Goal: Check status: Check status

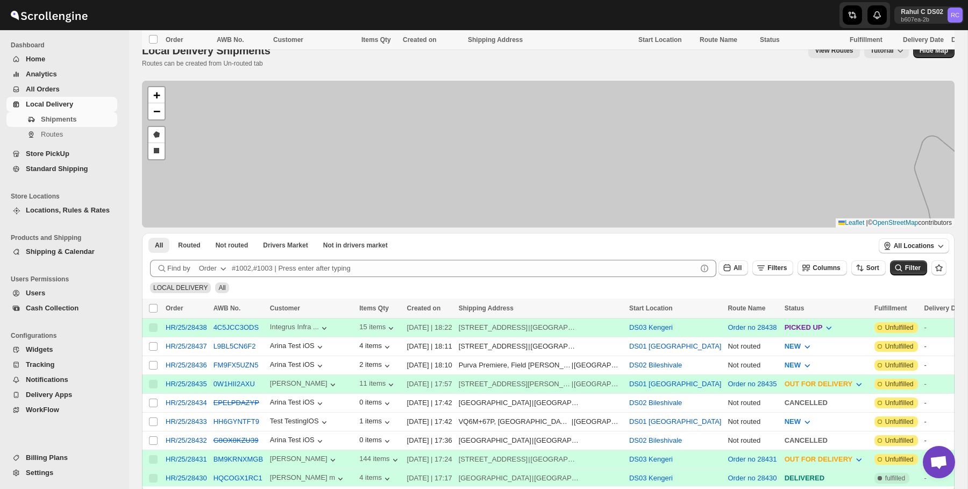
scroll to position [389, 0]
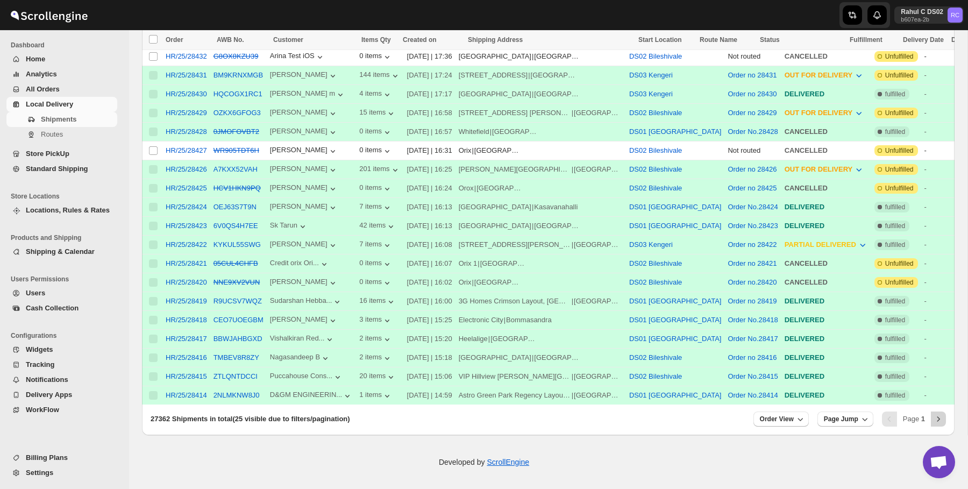
click at [938, 420] on icon "Next" at bounding box center [938, 419] width 11 height 11
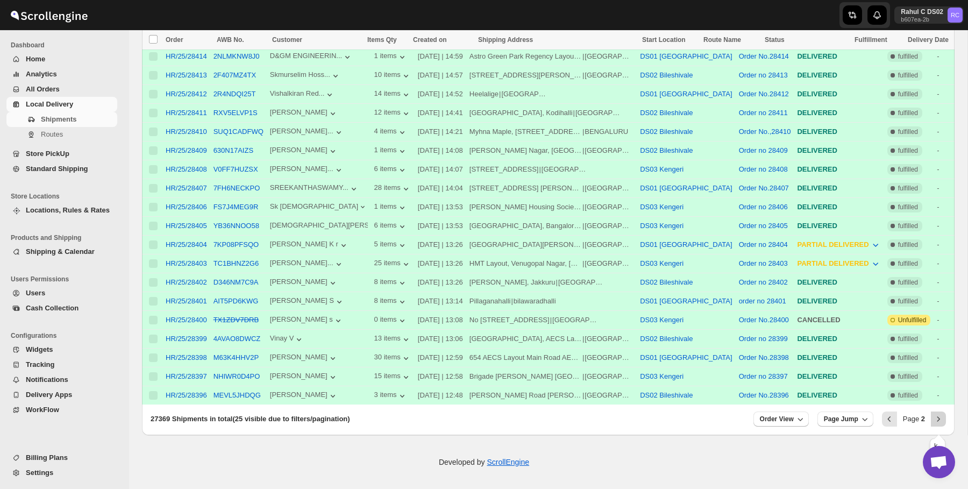
click at [944, 417] on icon "Next" at bounding box center [938, 419] width 11 height 11
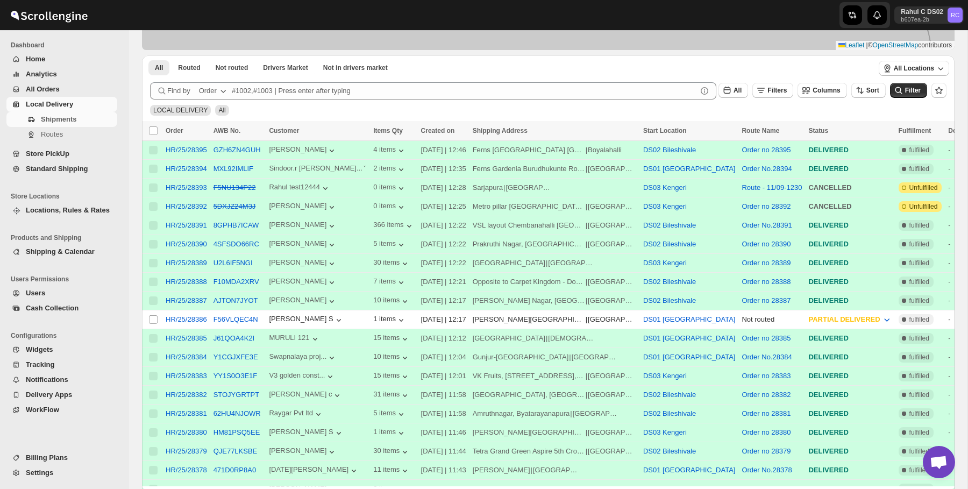
scroll to position [170, 0]
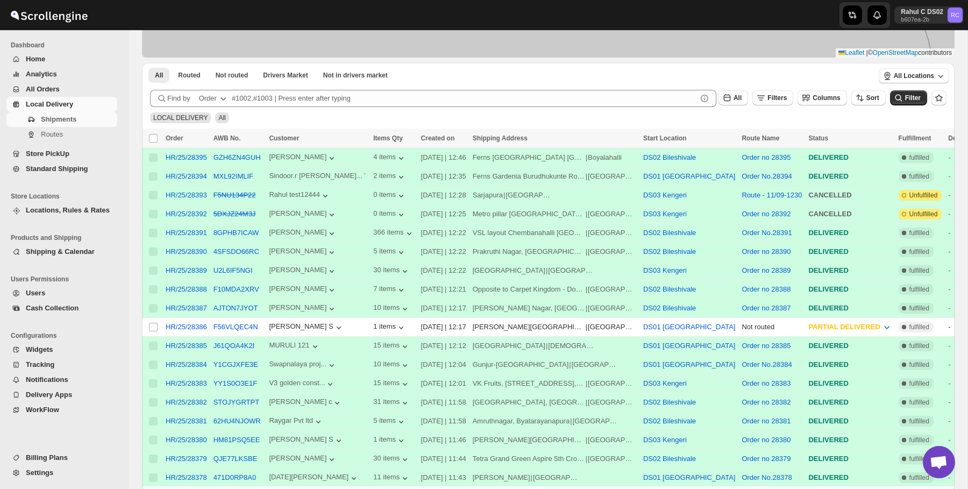
click at [190, 146] on th "Order" at bounding box center [186, 139] width 48 height 20
click at [190, 152] on div "HR/25/28395" at bounding box center [186, 157] width 41 height 11
click at [190, 154] on div "HR/25/28395" at bounding box center [186, 157] width 41 height 8
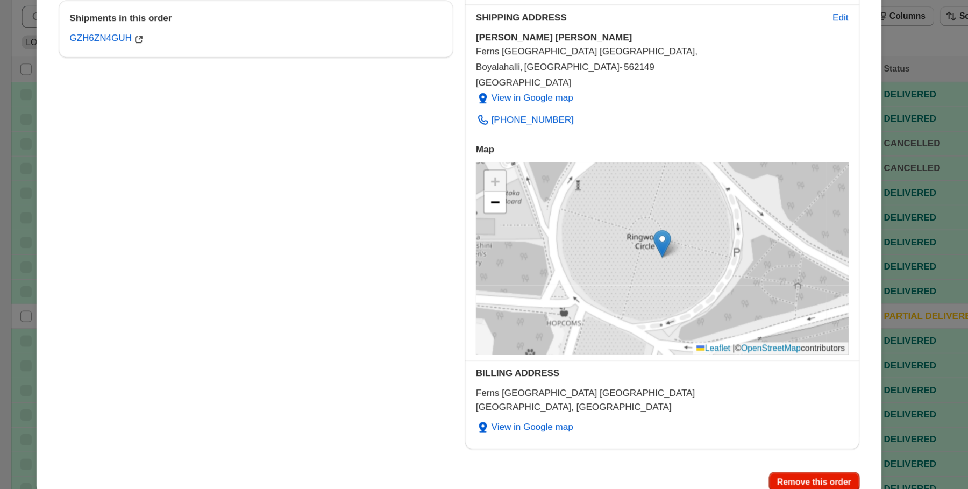
scroll to position [169, 0]
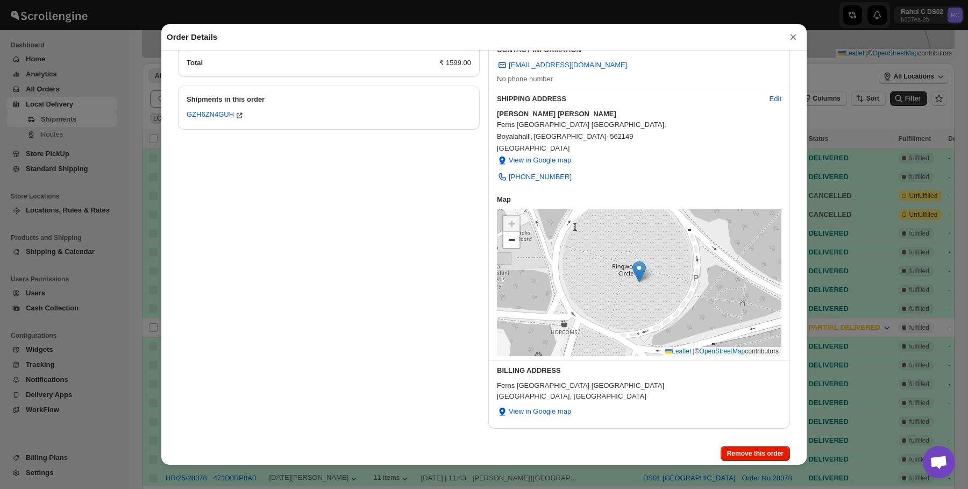
click at [136, 108] on div "Order Details × Order HR/25/28395 View in shopify View in new tab Order Placed …" at bounding box center [484, 244] width 968 height 489
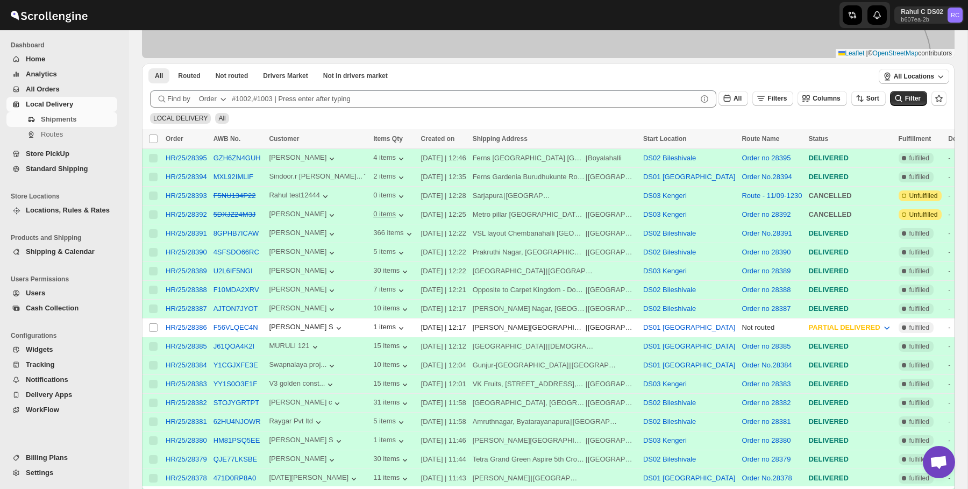
scroll to position [389, 0]
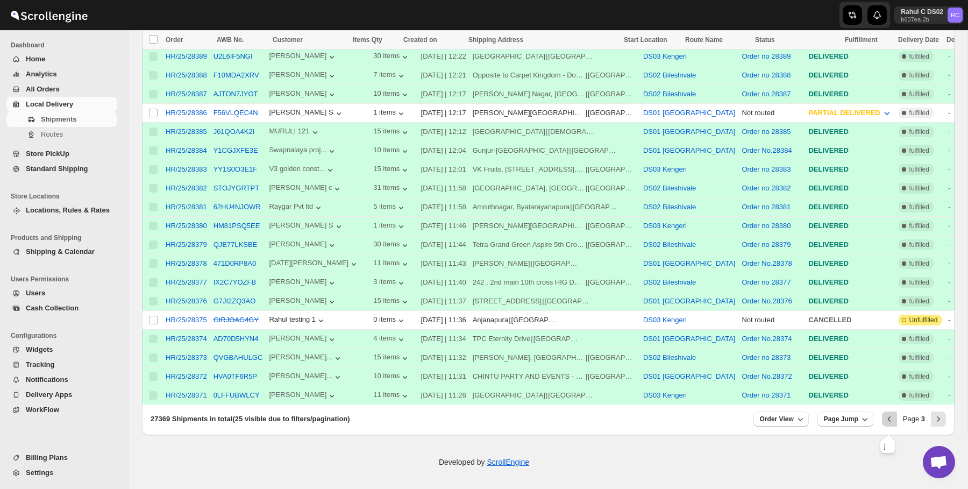
click at [894, 425] on button "Previous" at bounding box center [889, 419] width 15 height 15
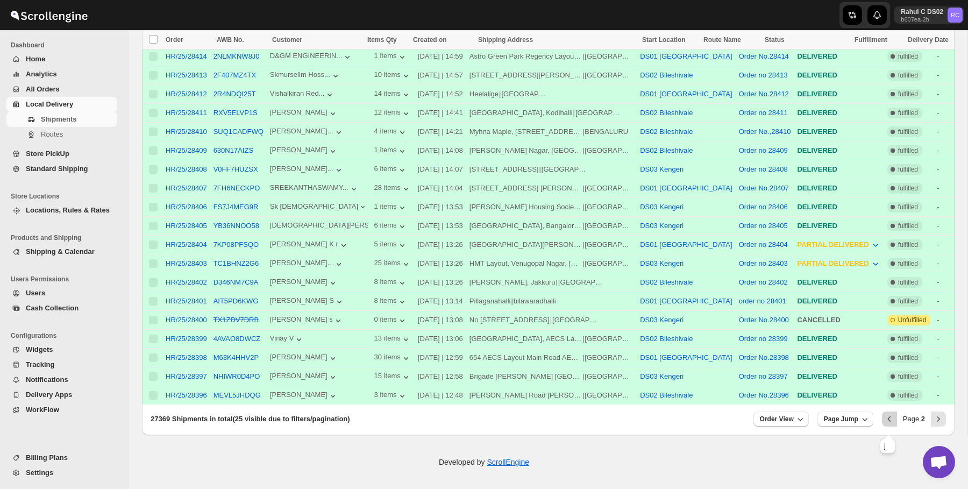
click at [887, 417] on icon "Previous" at bounding box center [889, 419] width 11 height 11
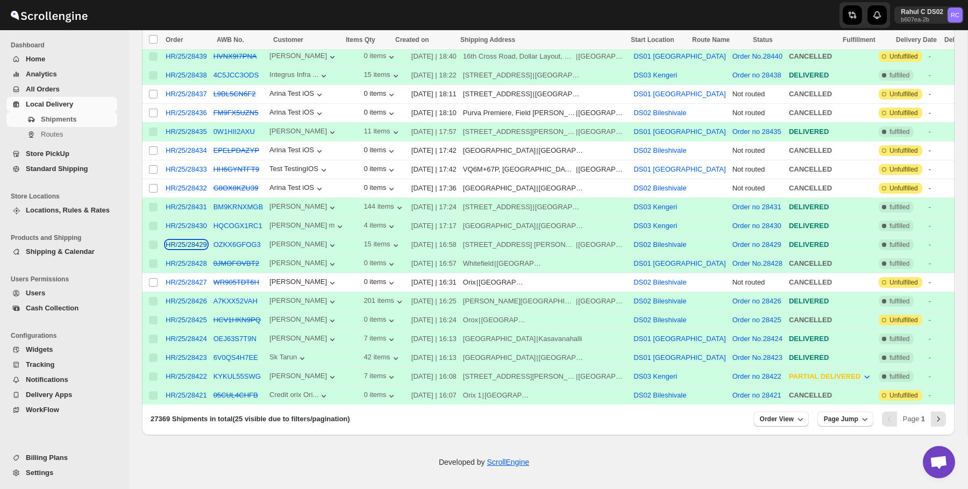
click at [196, 240] on div "HR/25/28429" at bounding box center [186, 244] width 41 height 8
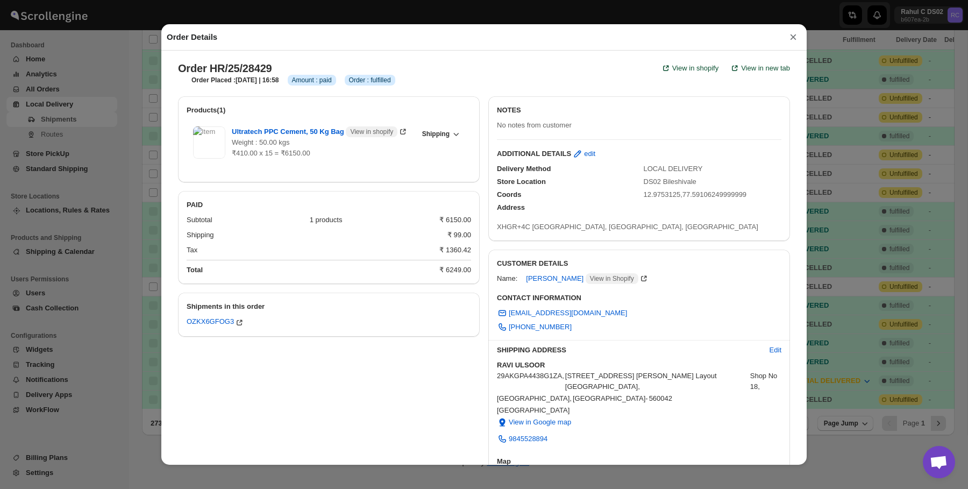
scroll to position [261, 0]
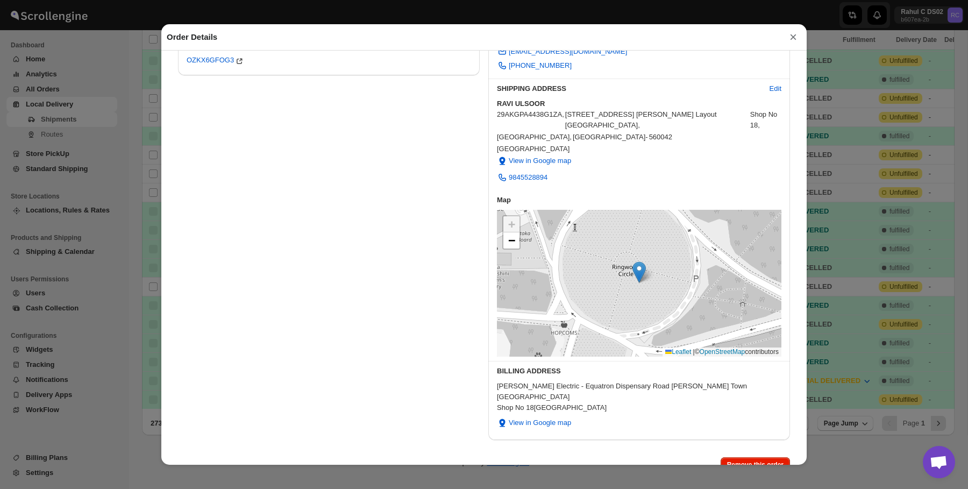
click at [506, 75] on div "SHIPPING ADDRESS Edit" at bounding box center [634, 84] width 293 height 19
click at [790, 38] on button "×" at bounding box center [793, 37] width 16 height 15
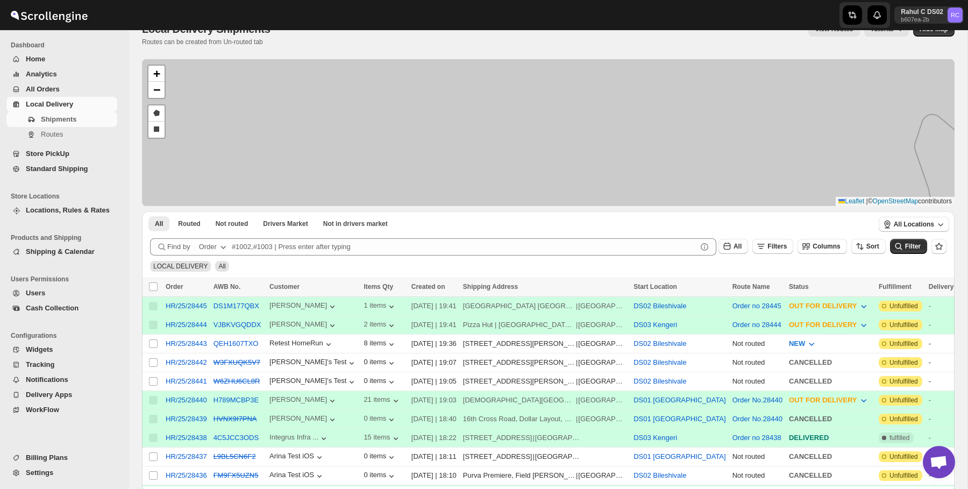
scroll to position [0, 0]
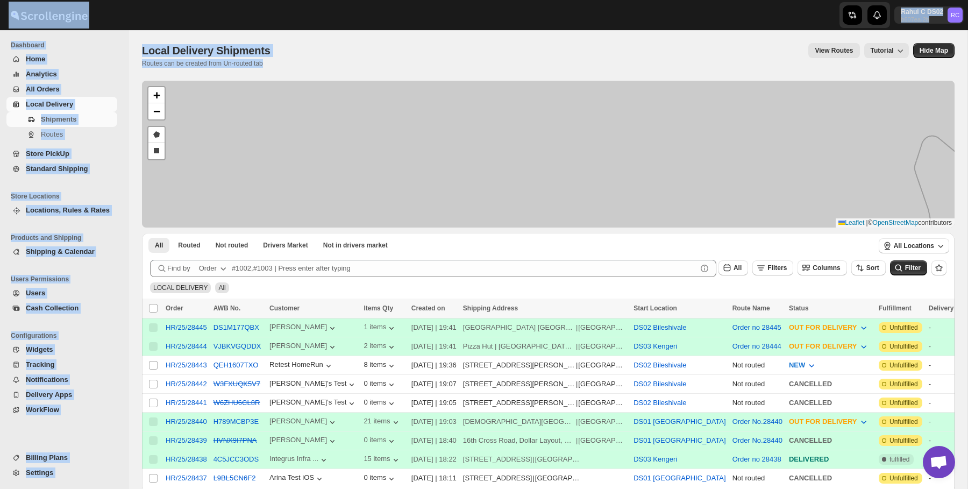
drag, startPoint x: 283, startPoint y: 74, endPoint x: 134, endPoint y: 25, distance: 157.3
click at [134, 25] on div "Skip to content Rahul C DS02 b607ea-2b RC Dashboard Home Analytics All Orders L…" at bounding box center [484, 409] width 968 height 819
click at [240, 51] on span "Local Delivery Shipments" at bounding box center [206, 51] width 129 height 12
